Goal: Task Accomplishment & Management: Use online tool/utility

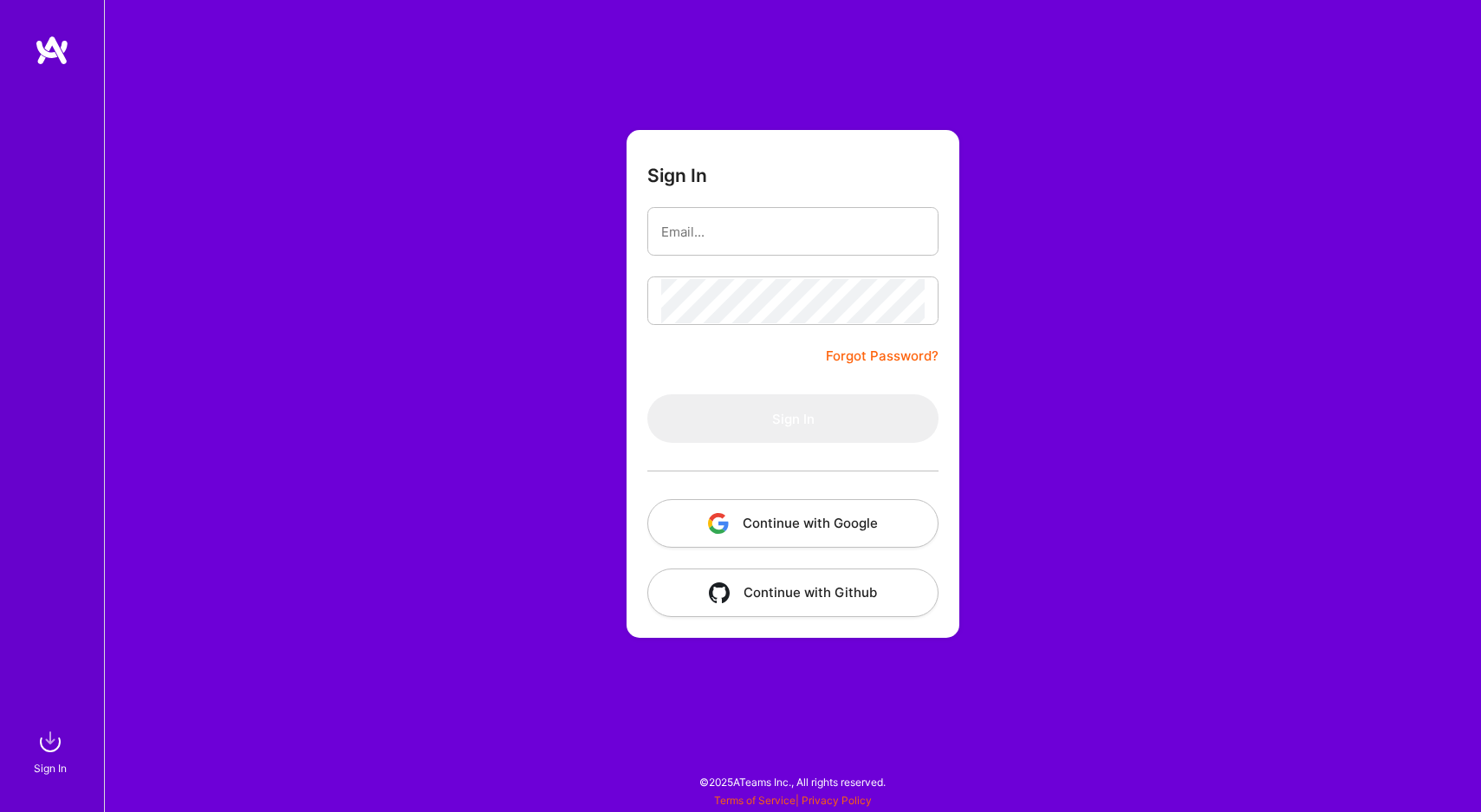
click at [807, 522] on button "Continue with Google" at bounding box center [793, 522] width 291 height 48
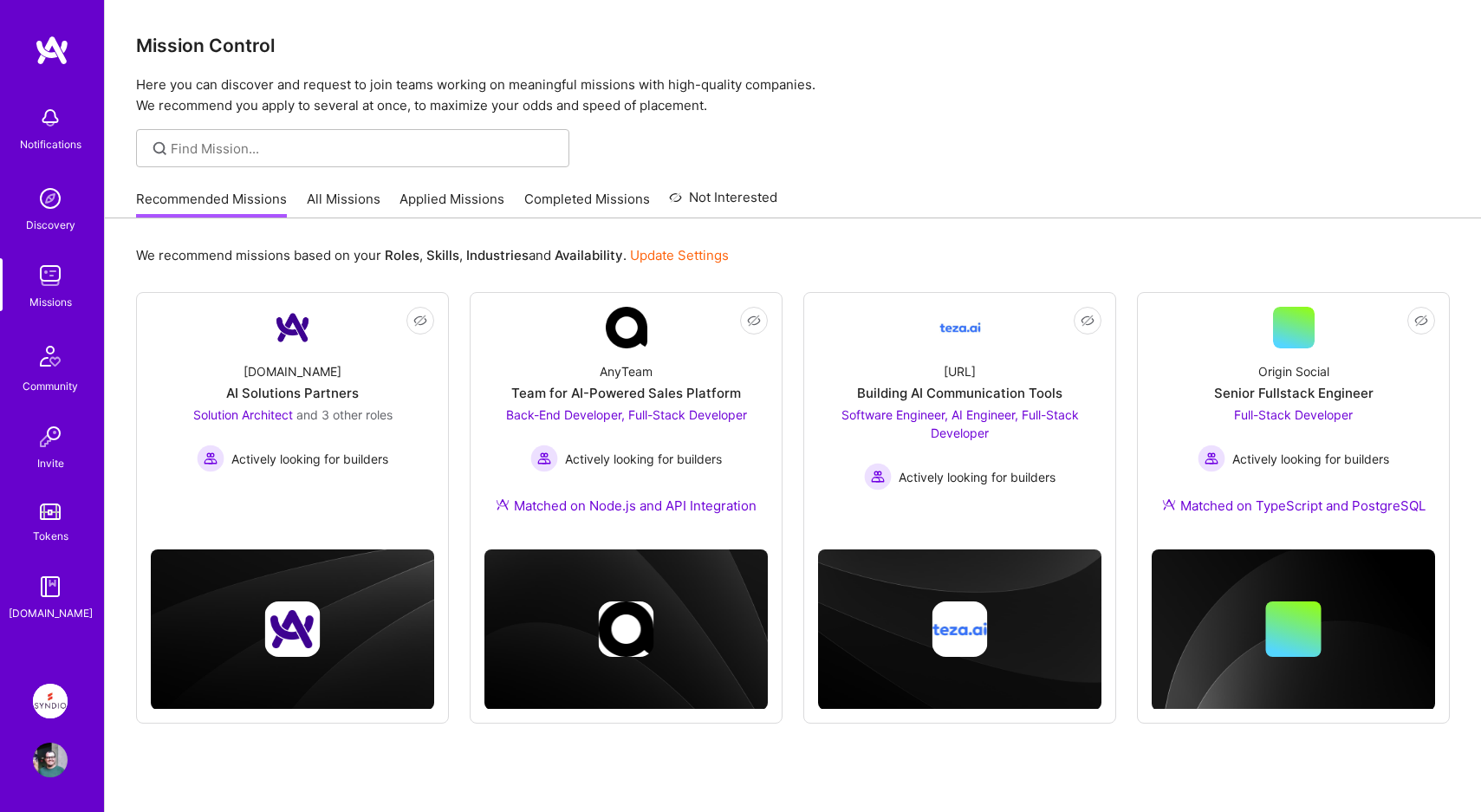
click at [54, 706] on img at bounding box center [49, 701] width 35 height 34
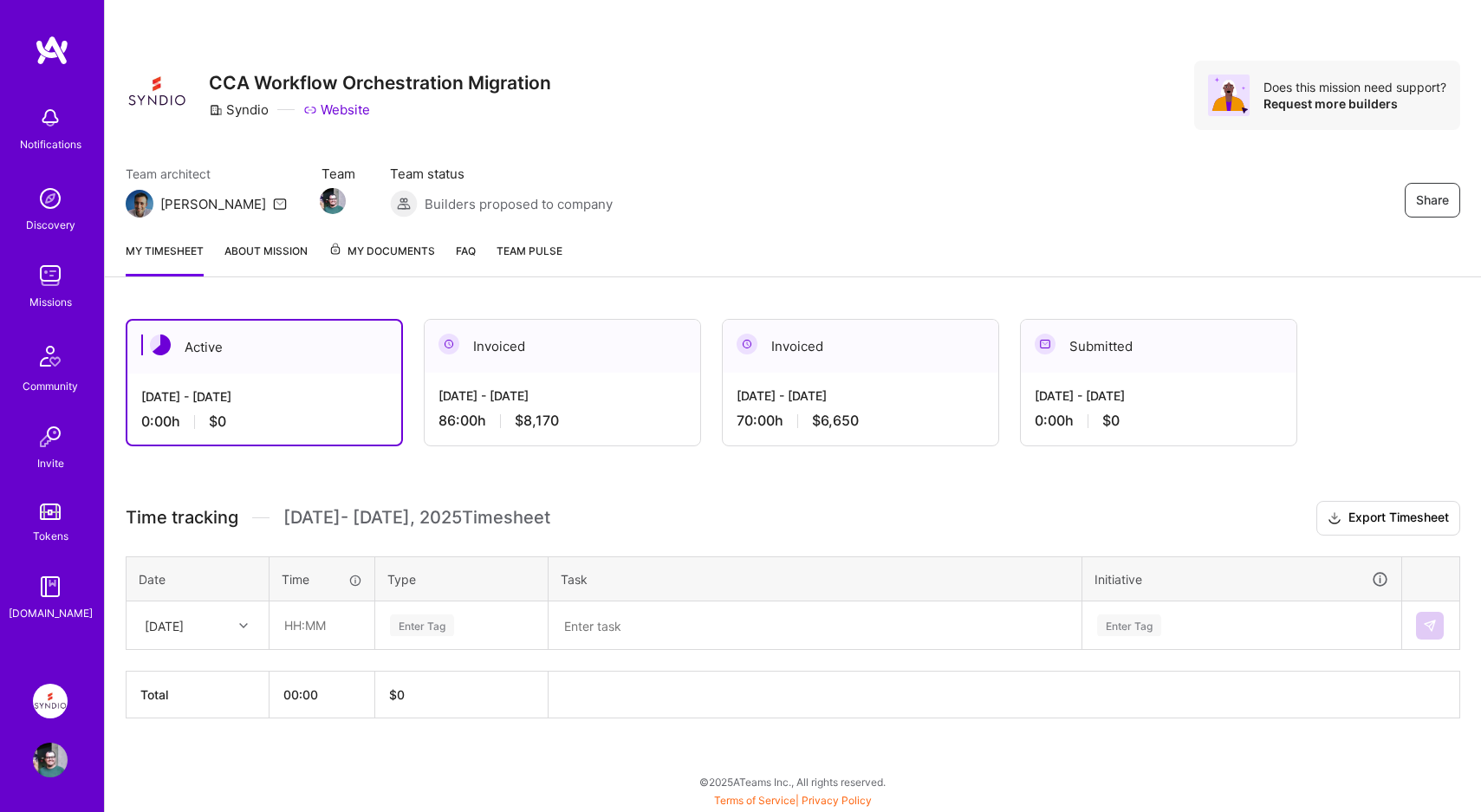
click at [246, 622] on icon at bounding box center [244, 625] width 9 height 9
click at [628, 537] on div "Time tracking [DATE] - [DATE] Timesheet Export Timesheet Date Time Type Task In…" at bounding box center [793, 609] width 1335 height 218
click at [183, 628] on div "[DATE]" at bounding box center [165, 625] width 39 height 18
click at [391, 771] on div "Active [DATE] - [DATE] 0:00 h $0 Invoiced [DATE] - [DATE] 86:00 h $8,170 Invoic…" at bounding box center [793, 550] width 1376 height 506
